Goal: Submit feedback/report problem: Submit feedback/report problem

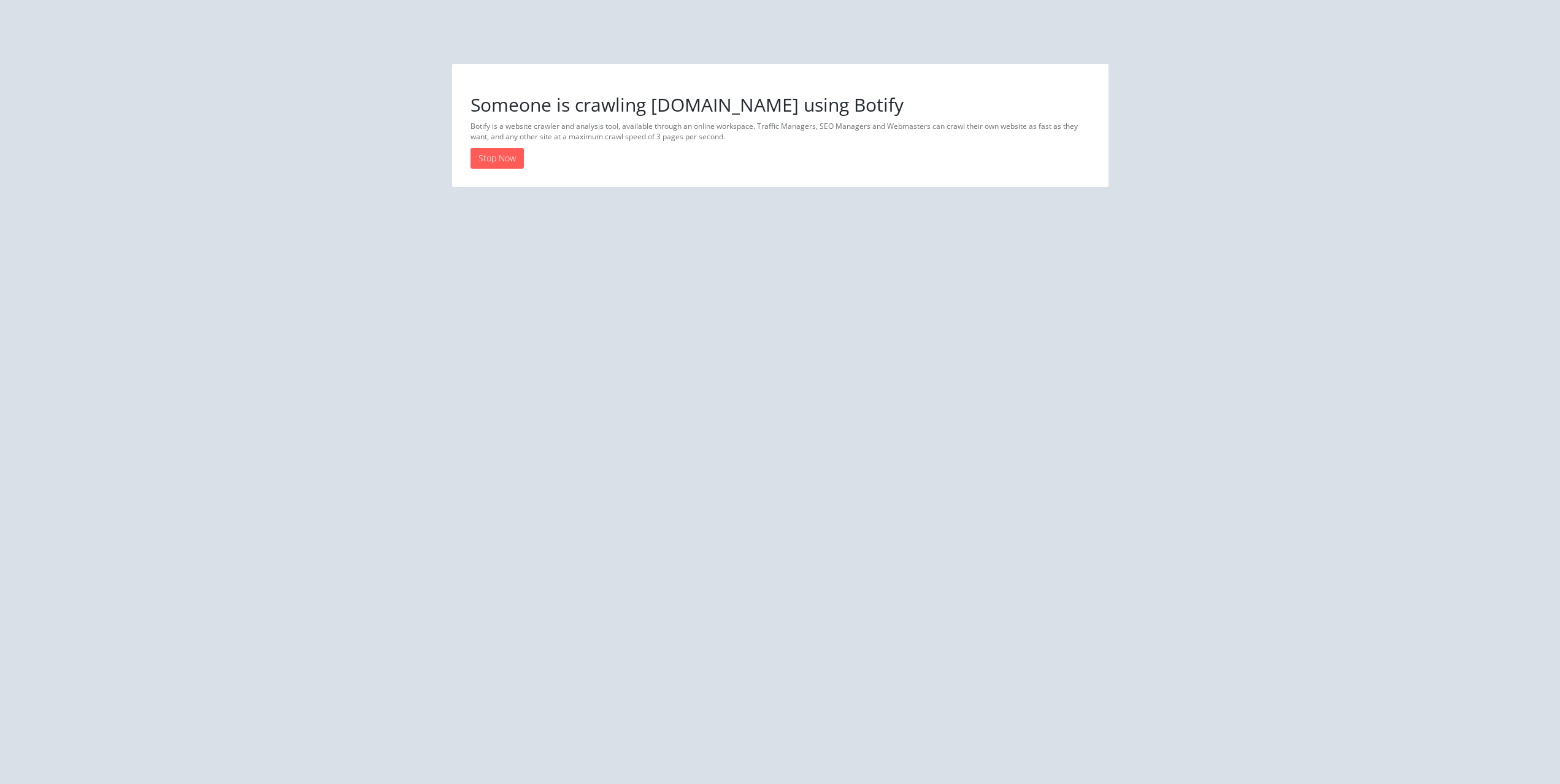
click at [748, 144] on div "Someone is crawling [DOMAIN_NAME] using Botify Botify is a website crawler and …" at bounding box center [780, 125] width 638 height 105
click at [495, 154] on link "Stop Now" at bounding box center [497, 159] width 53 height 21
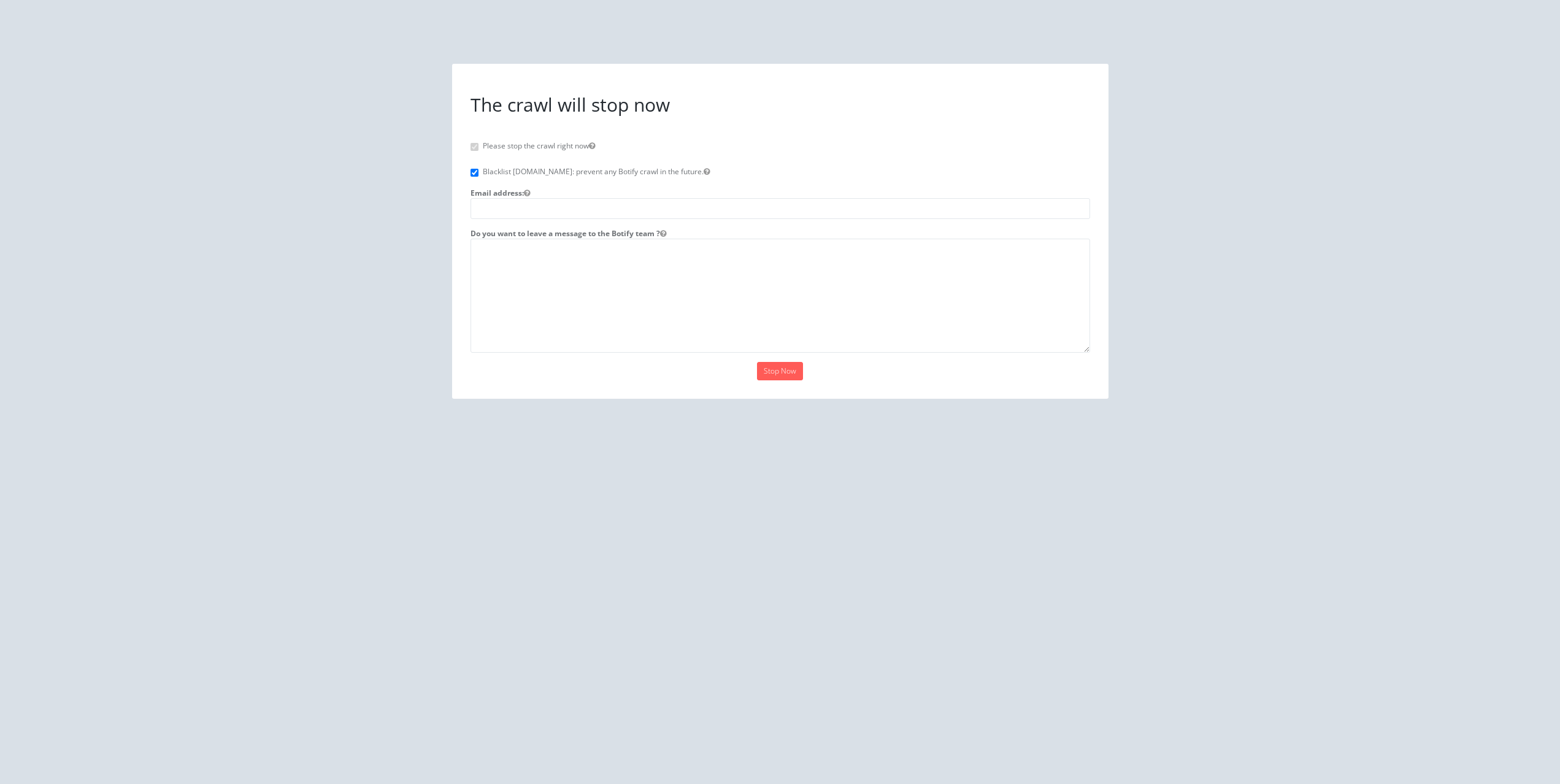
drag, startPoint x: 1239, startPoint y: 560, endPoint x: 992, endPoint y: 460, distance: 266.5
click at [1239, 441] on html "Someone is crawling [DOMAIN_NAME] using Botify Botify is a website crawler and …" at bounding box center [780, 221] width 1560 height 441
click at [544, 215] on input "email" at bounding box center [780, 208] width 620 height 21
type input "[EMAIL_ADDRESS][DOMAIN_NAME]"
type textarea "W"
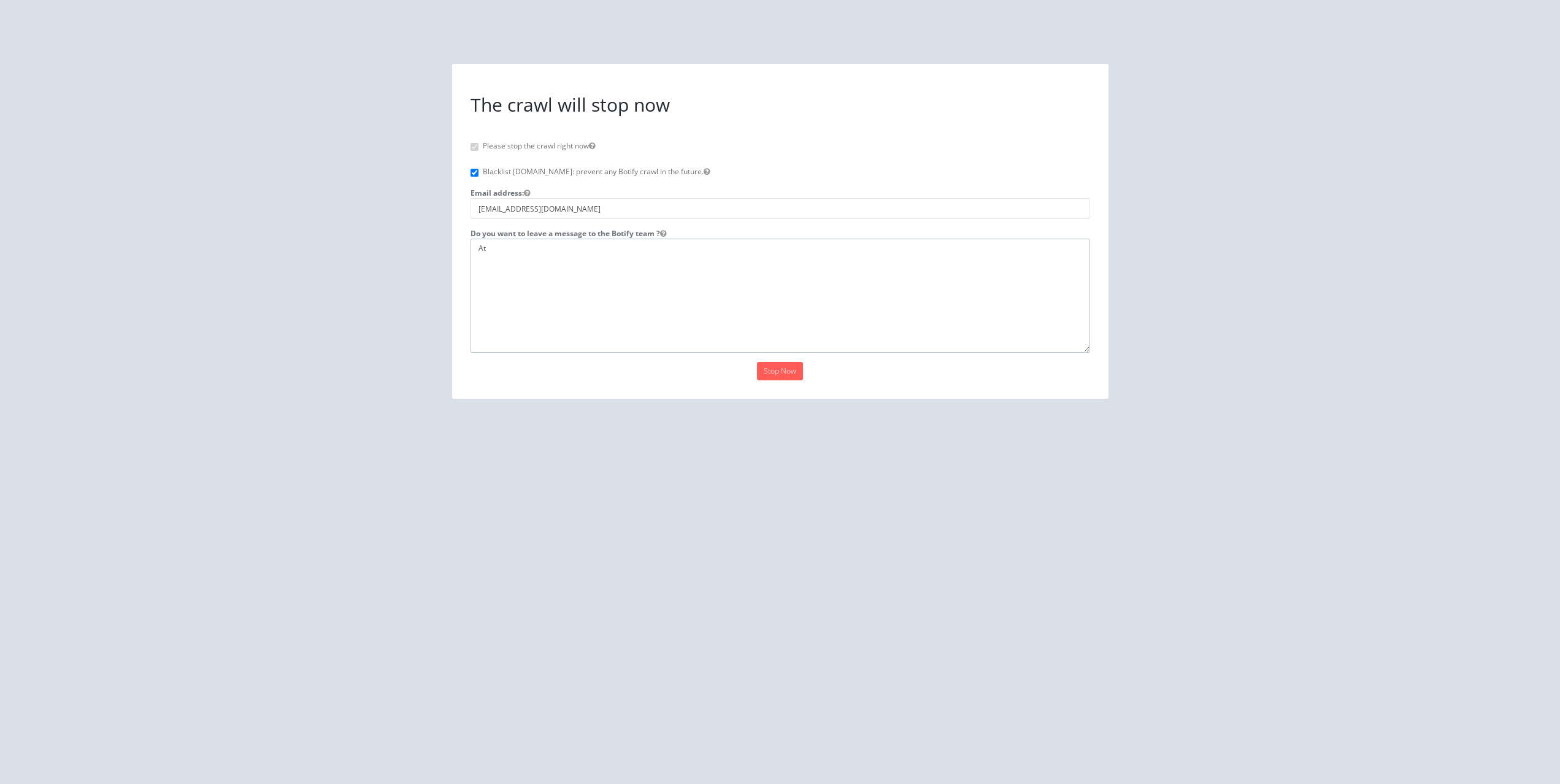
type textarea "A"
type textarea "[DOMAIN_NAME] is currently redirecting to [DOMAIN_NAME] which"
drag, startPoint x: 359, startPoint y: 551, endPoint x: 448, endPoint y: 472, distance: 119.0
click at [360, 441] on html "Someone is crawling [DOMAIN_NAME] using Botify Botify is a website crawler and …" at bounding box center [780, 221] width 1560 height 441
